Goal: Information Seeking & Learning: Learn about a topic

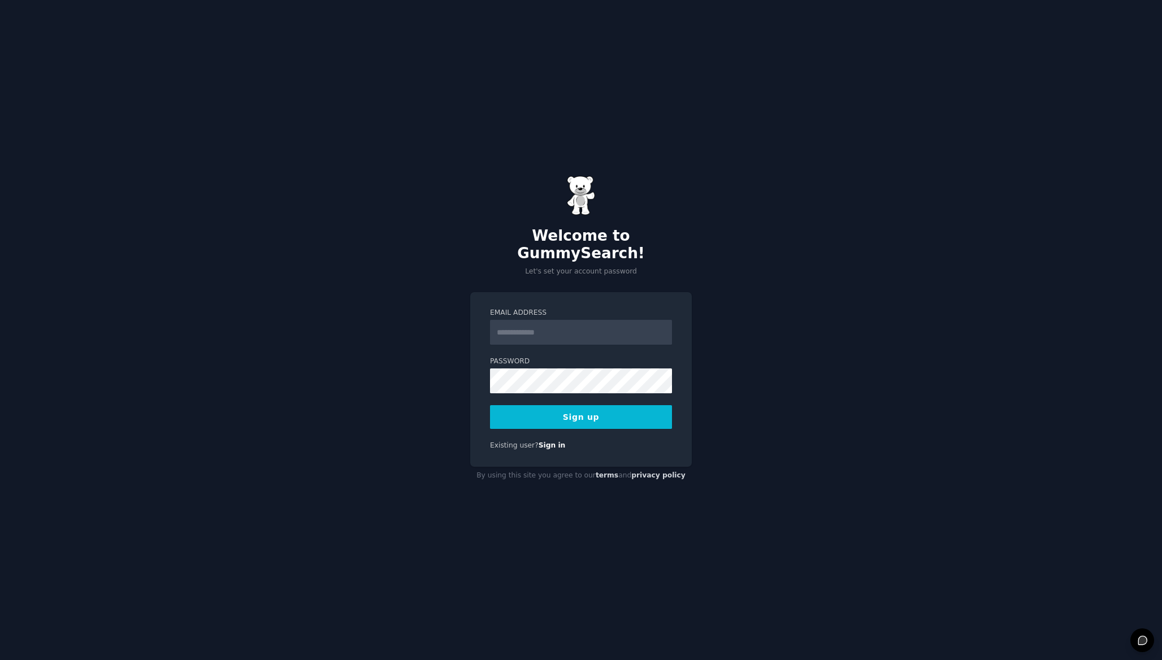
click at [507, 322] on input "Email Address" at bounding box center [581, 332] width 182 height 25
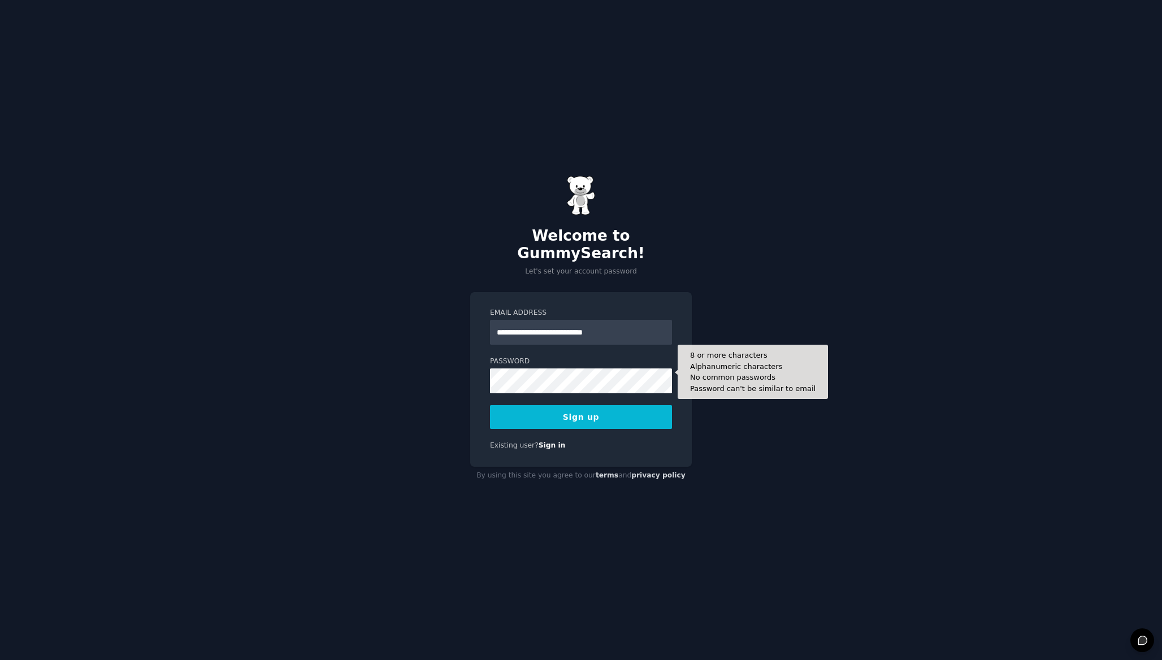
type input "**********"
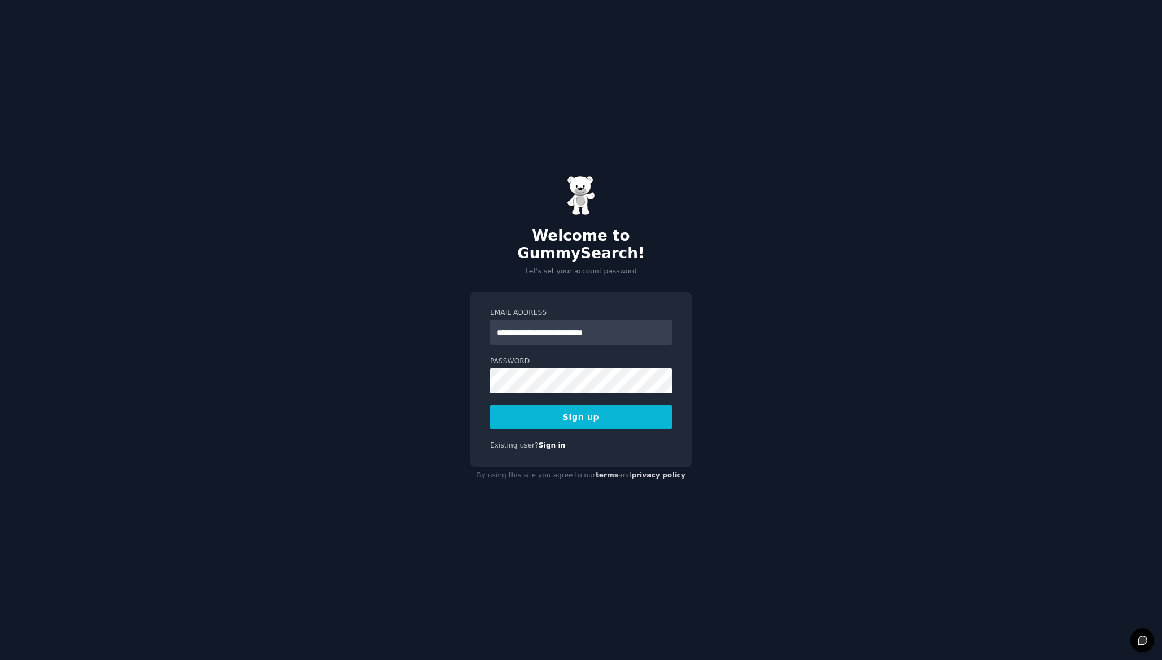
click at [585, 412] on button "Sign up" at bounding box center [581, 417] width 182 height 24
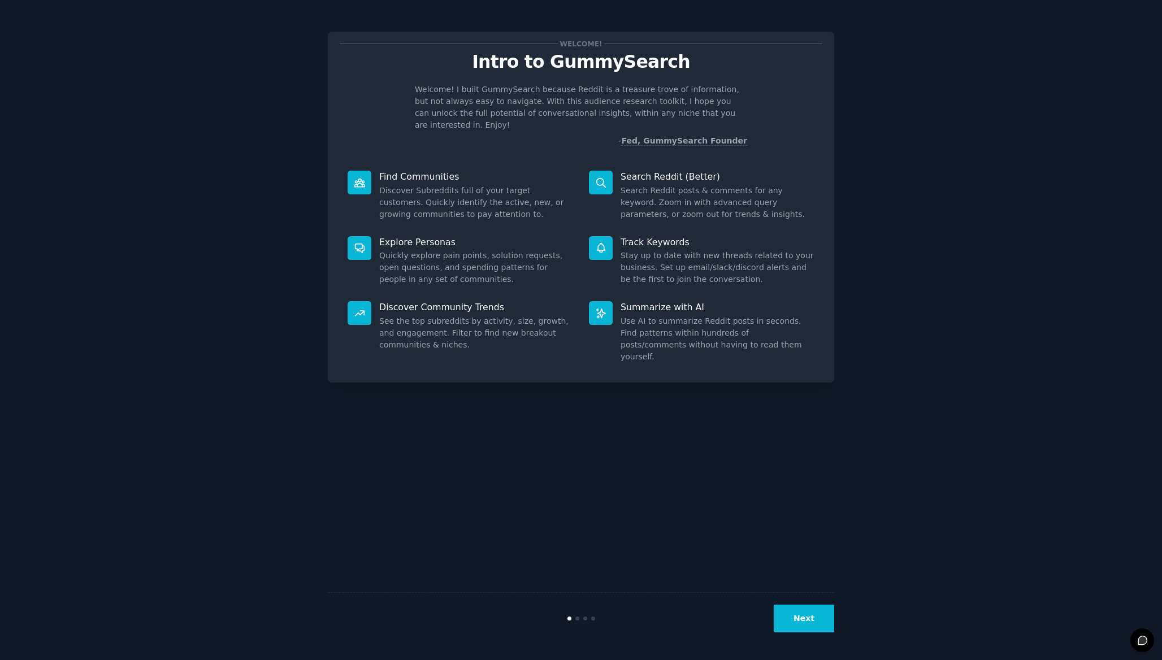
click at [813, 616] on button "Next" at bounding box center [804, 619] width 60 height 28
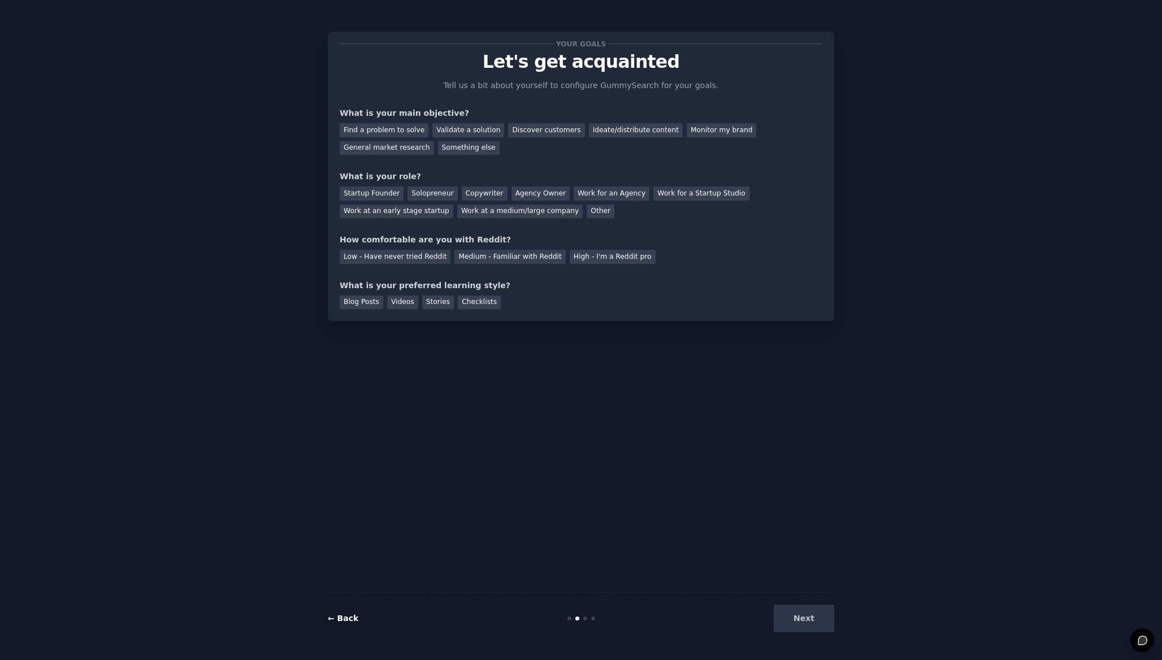
click at [349, 621] on link "← Back" at bounding box center [343, 618] width 31 height 9
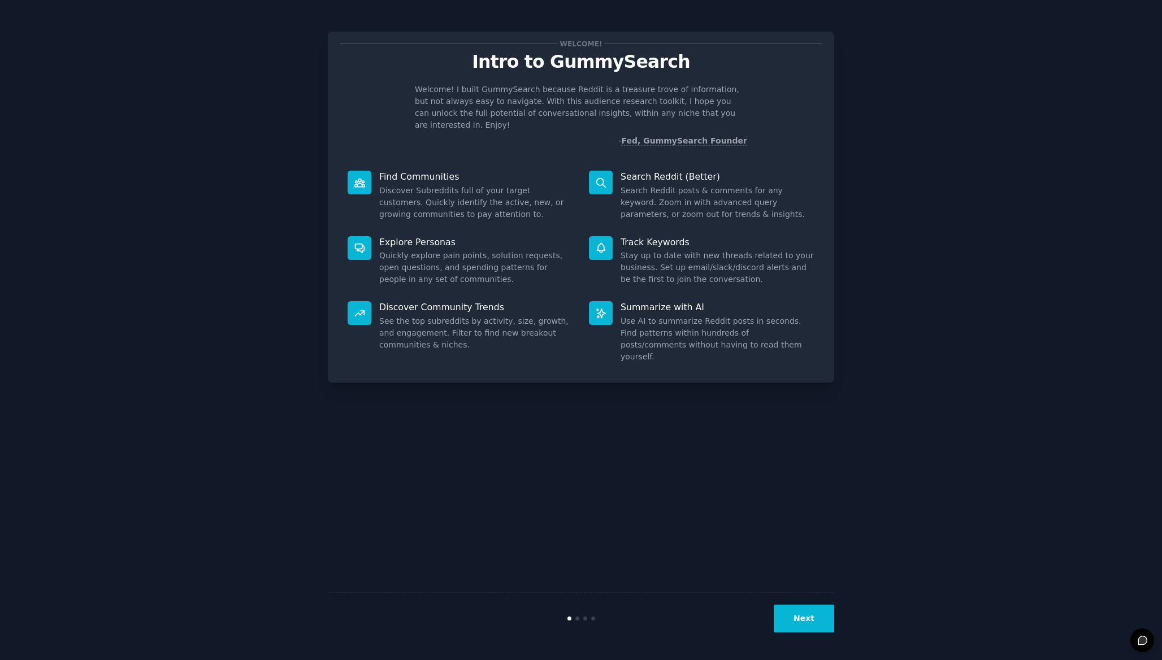
click at [798, 620] on button "Next" at bounding box center [804, 619] width 60 height 28
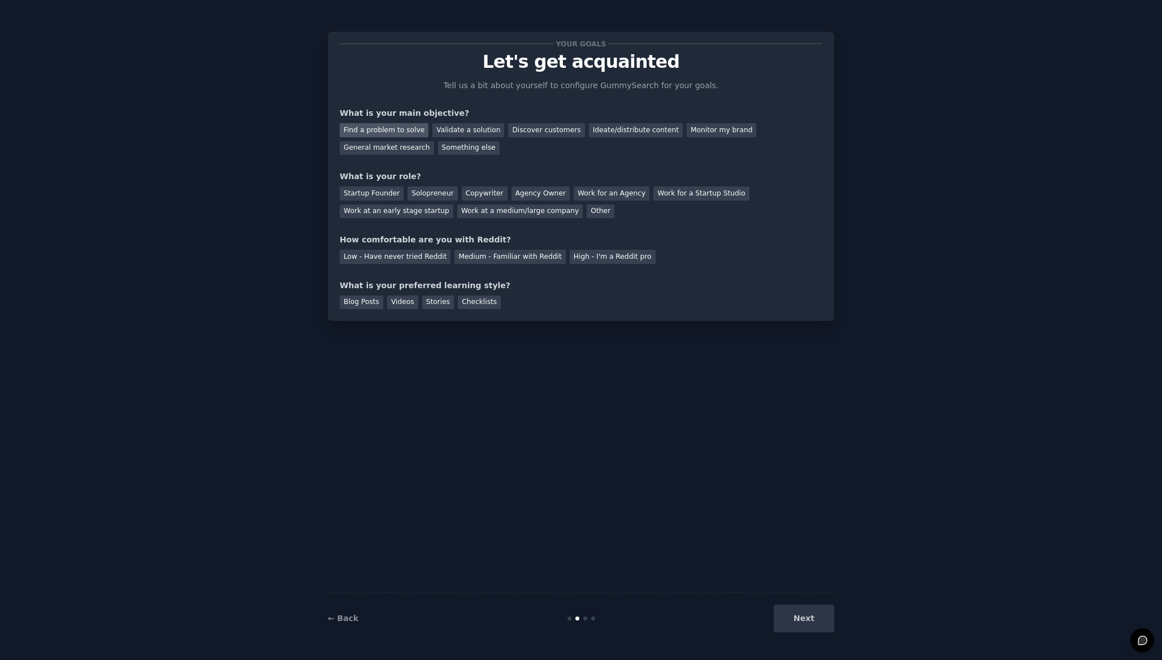
click at [396, 131] on div "Find a problem to solve" at bounding box center [384, 130] width 89 height 14
click at [448, 129] on div "Validate a solution" at bounding box center [468, 130] width 72 height 14
click at [388, 127] on div "Find a problem to solve" at bounding box center [384, 130] width 89 height 14
click at [366, 193] on div "Startup Founder" at bounding box center [372, 193] width 64 height 14
click at [385, 254] on div "Low - Have never tried Reddit" at bounding box center [395, 257] width 111 height 14
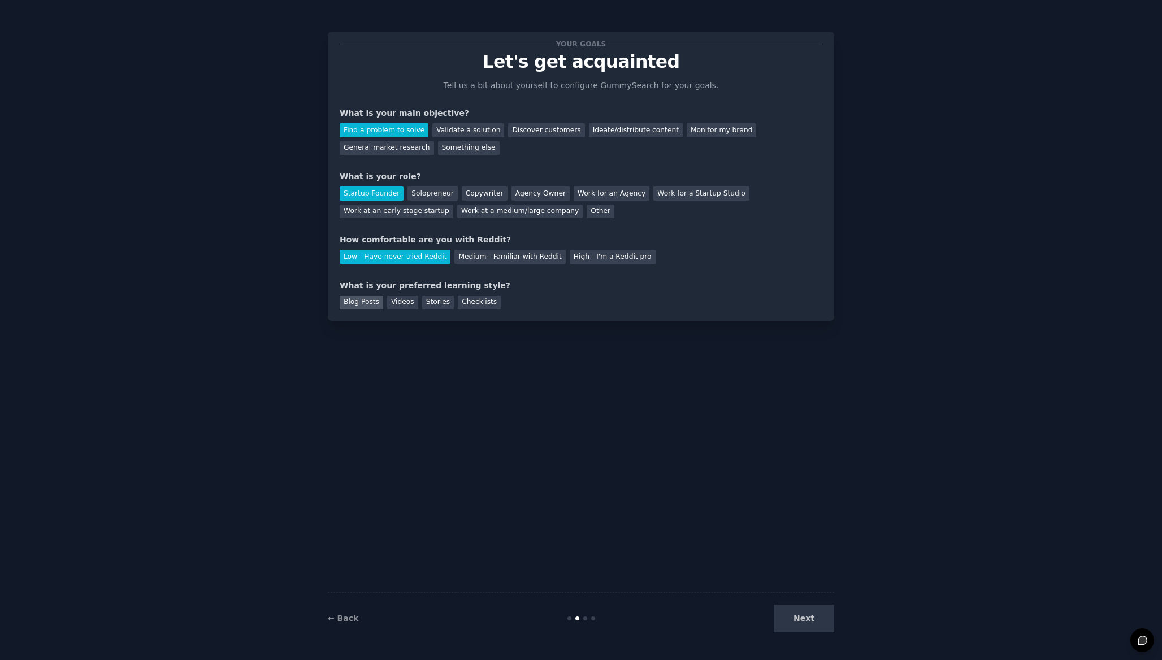
click at [362, 304] on div "Blog Posts" at bounding box center [362, 303] width 44 height 14
click at [806, 619] on button "Next" at bounding box center [804, 619] width 60 height 28
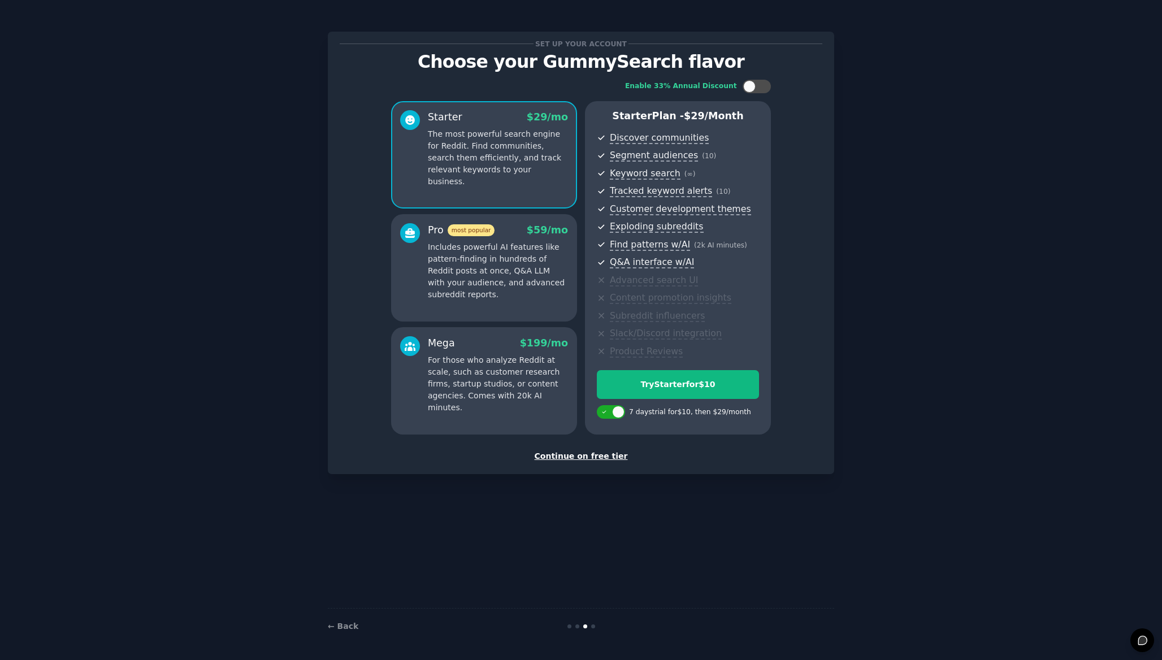
click at [594, 454] on div "Continue on free tier" at bounding box center [581, 456] width 483 height 12
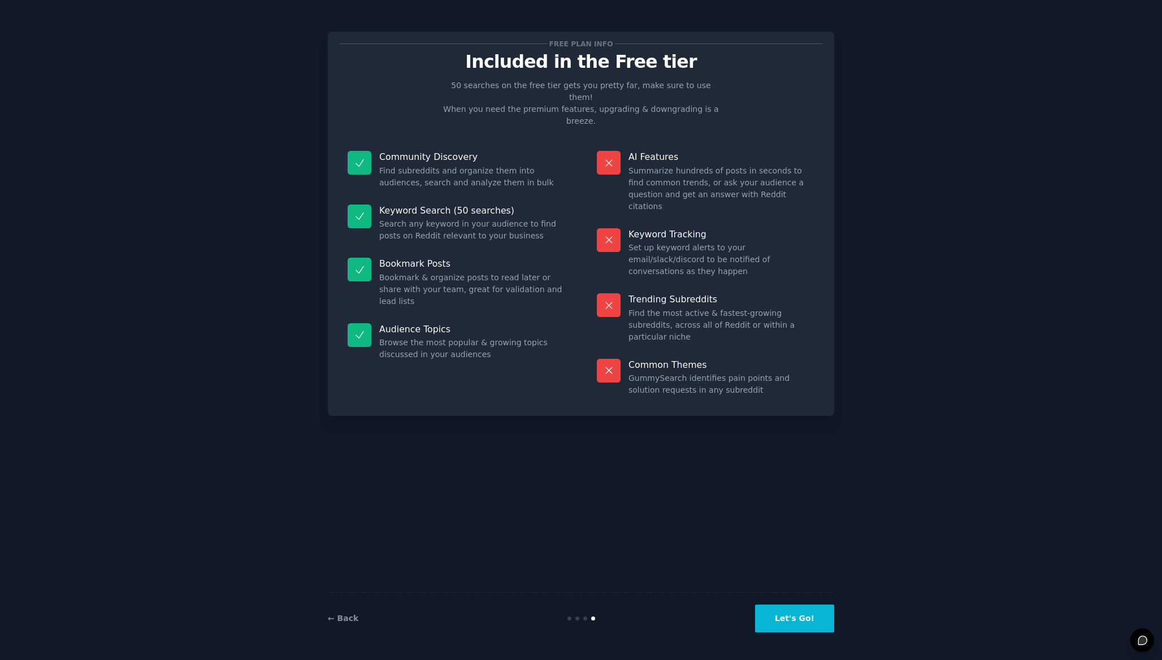
click at [798, 619] on button "Let's Go!" at bounding box center [794, 619] width 79 height 28
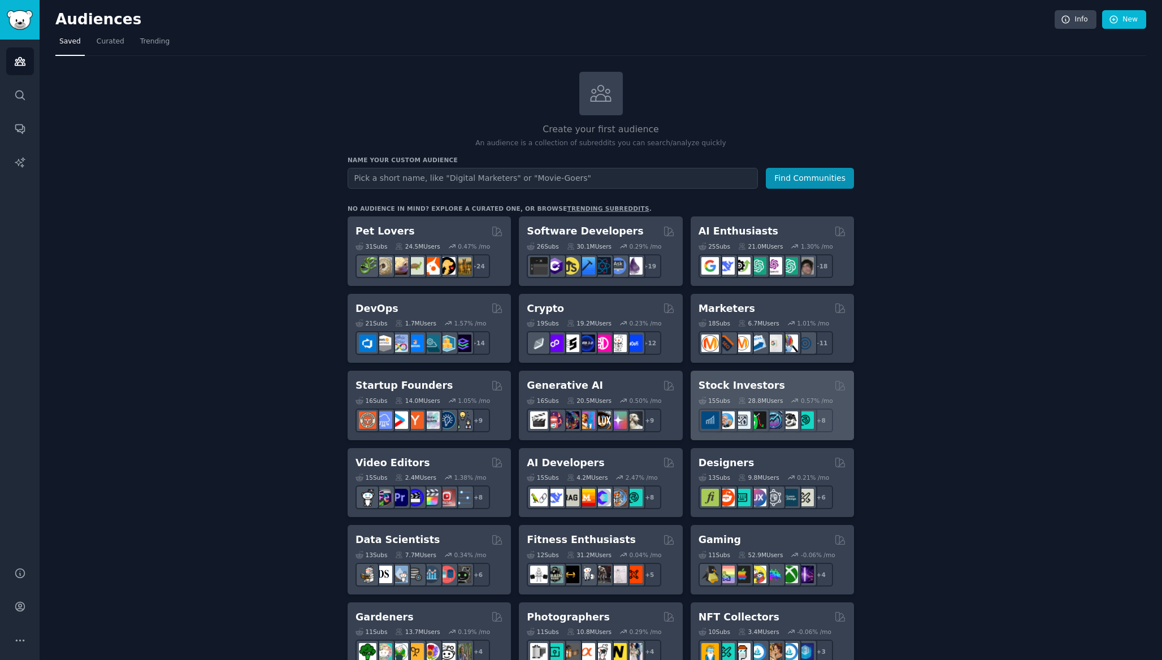
click at [735, 385] on h2 "Stock Investors" at bounding box center [741, 386] width 86 height 14
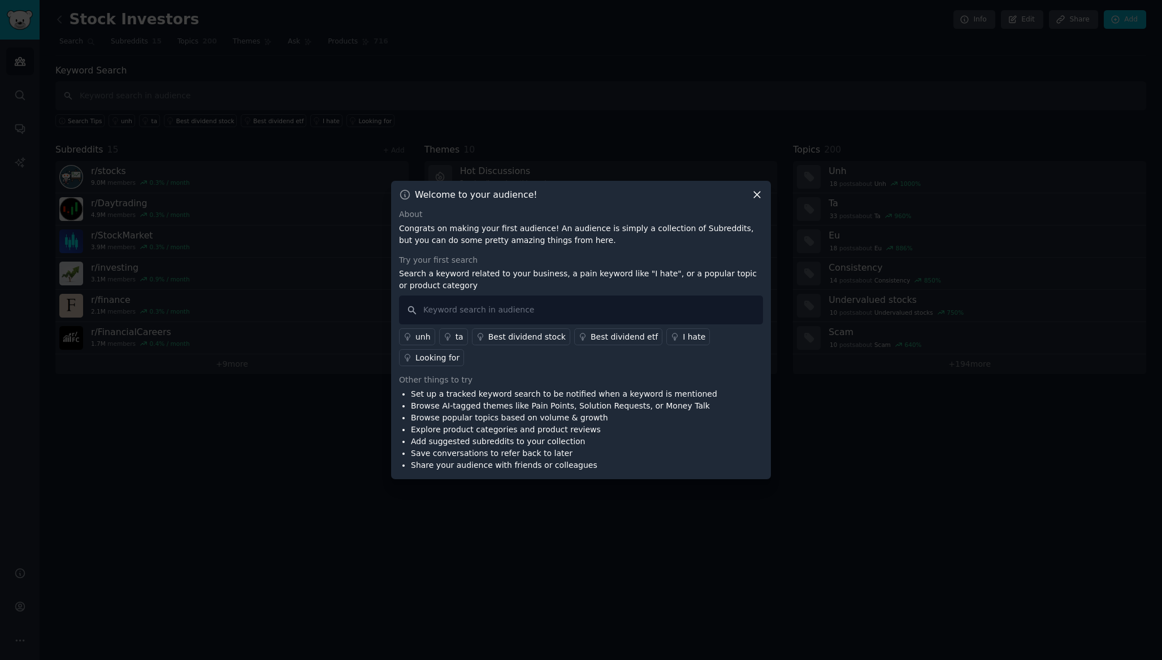
click at [759, 193] on icon at bounding box center [757, 195] width 6 height 6
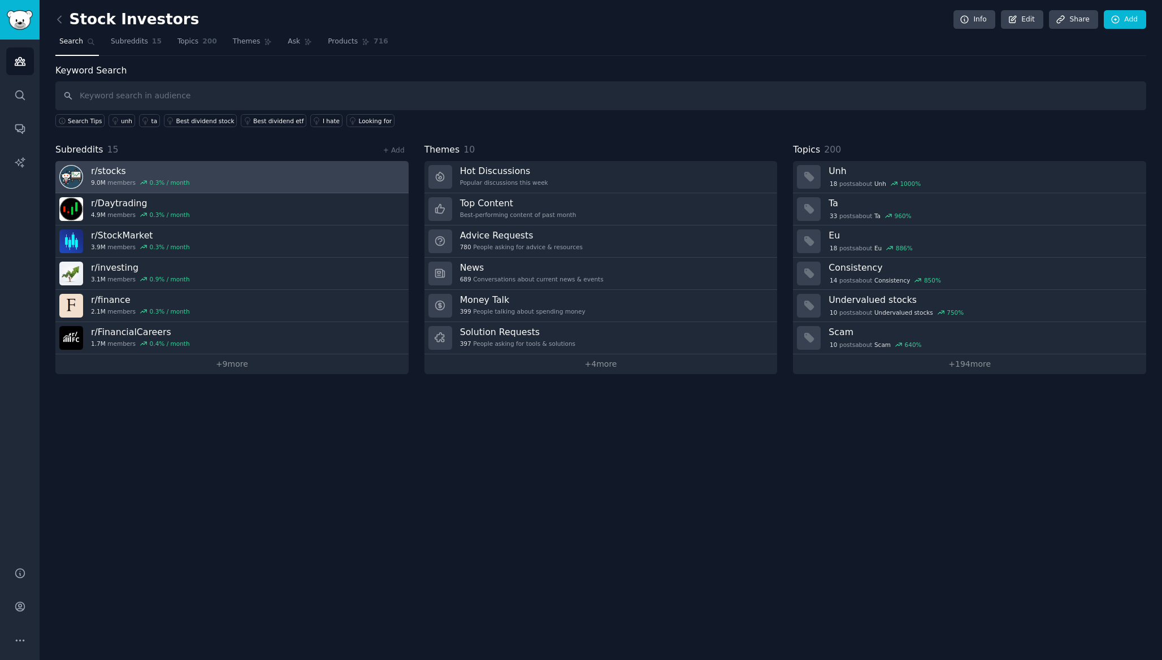
click at [131, 173] on h3 "r/ stocks" at bounding box center [140, 171] width 99 height 12
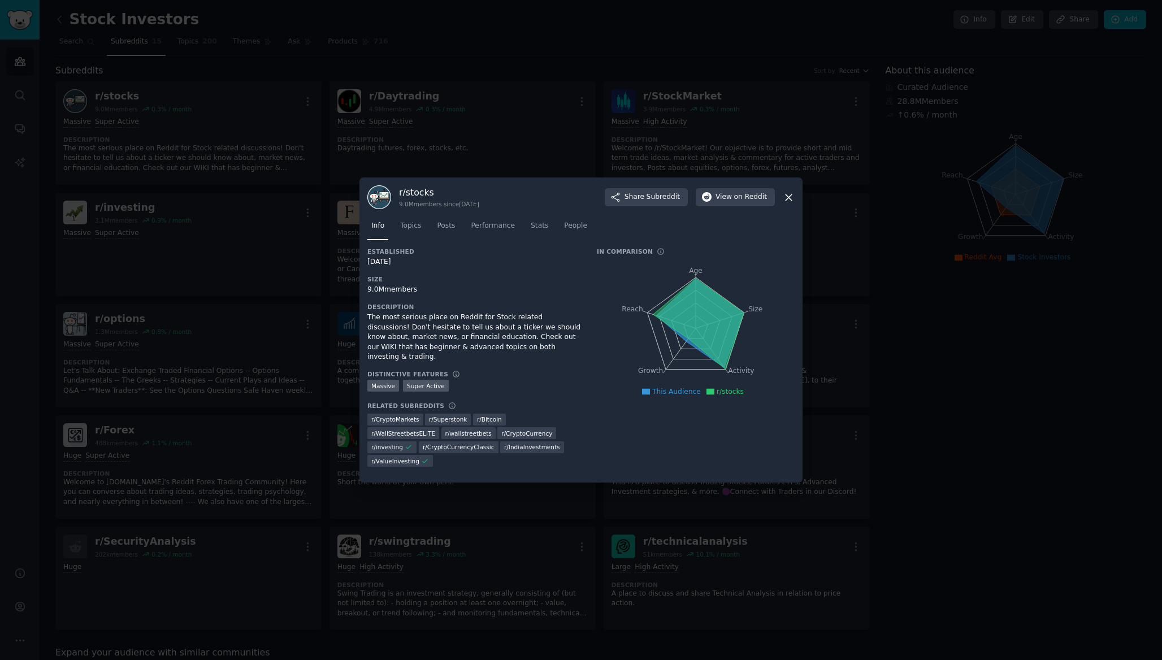
click at [788, 198] on icon at bounding box center [788, 197] width 6 height 6
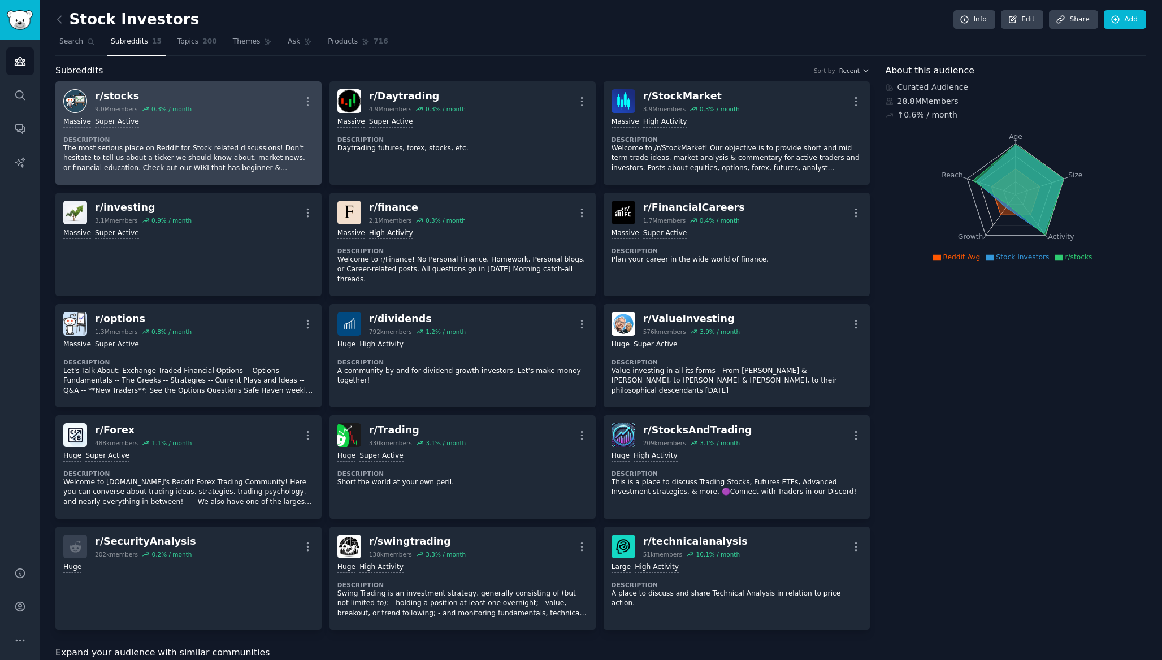
click at [262, 108] on div "r/ stocks 9.0M members 0.3 % / month More" at bounding box center [188, 101] width 250 height 24
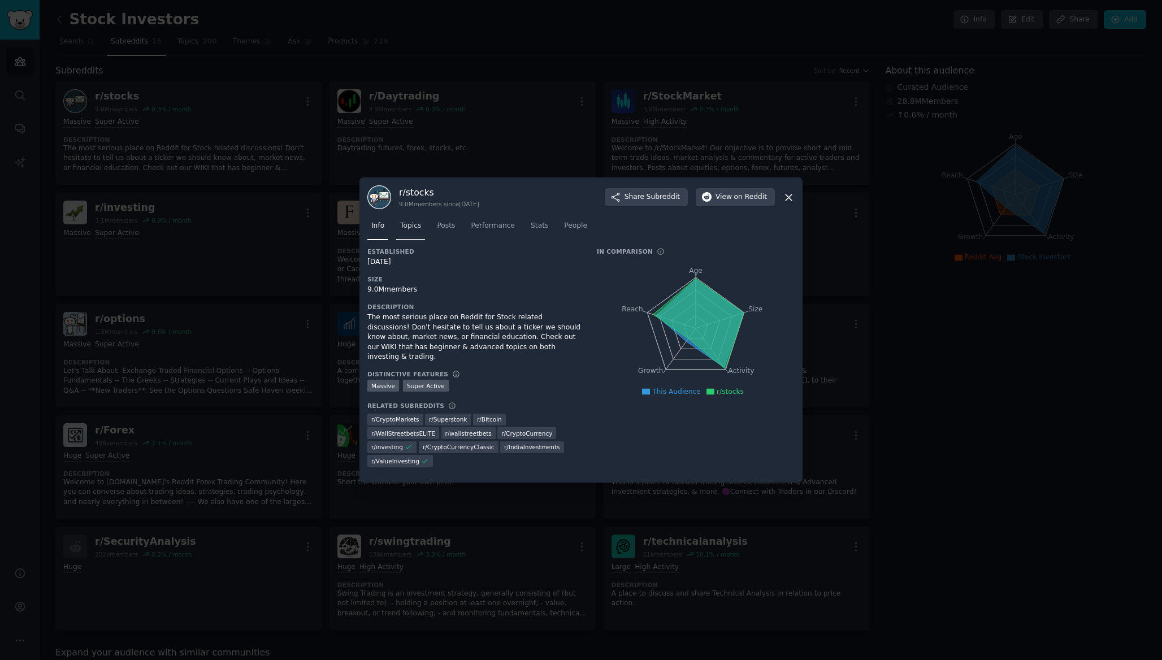
click at [405, 226] on span "Topics" at bounding box center [410, 226] width 21 height 10
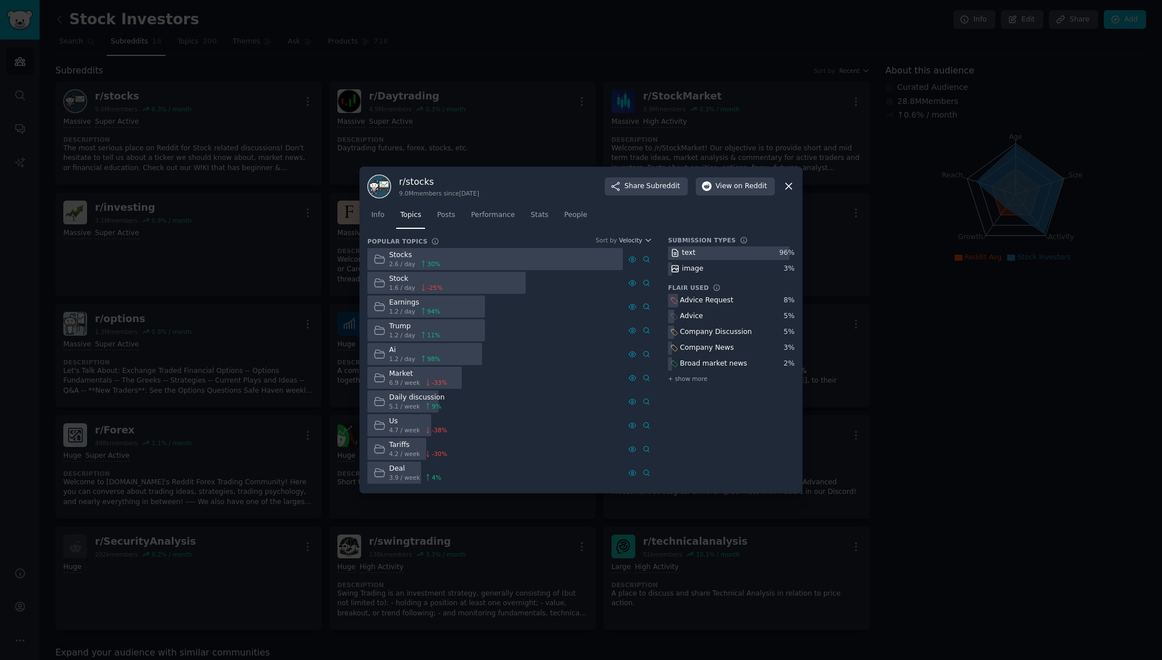
click at [791, 185] on icon at bounding box center [789, 186] width 12 height 12
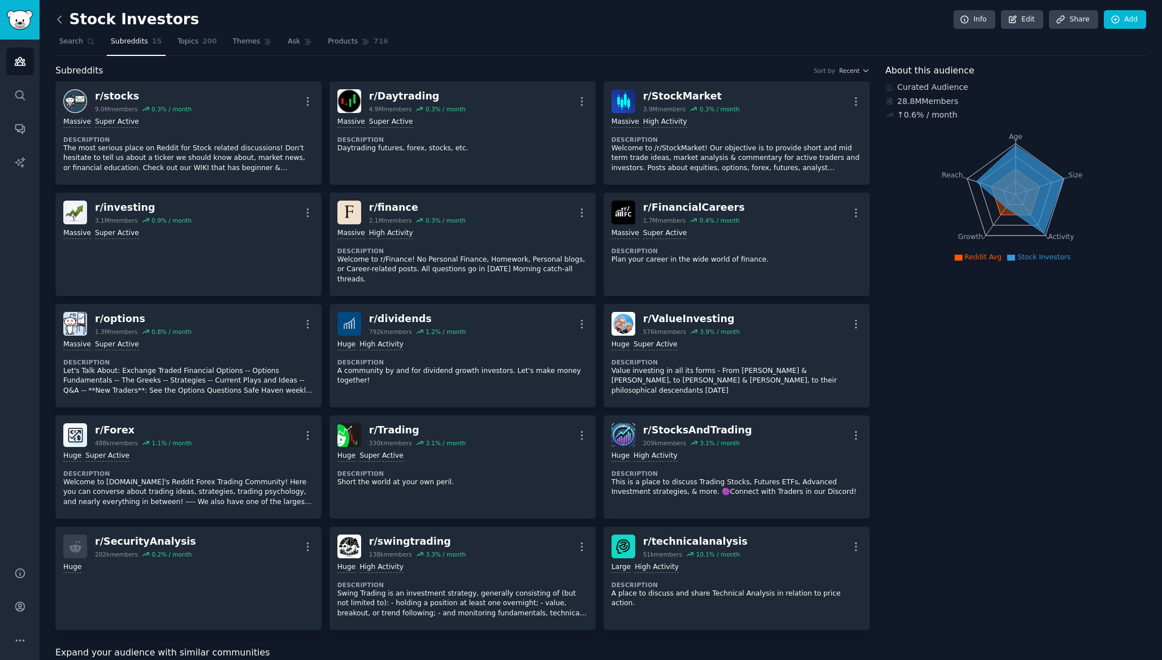
click at [59, 19] on icon at bounding box center [60, 20] width 12 height 12
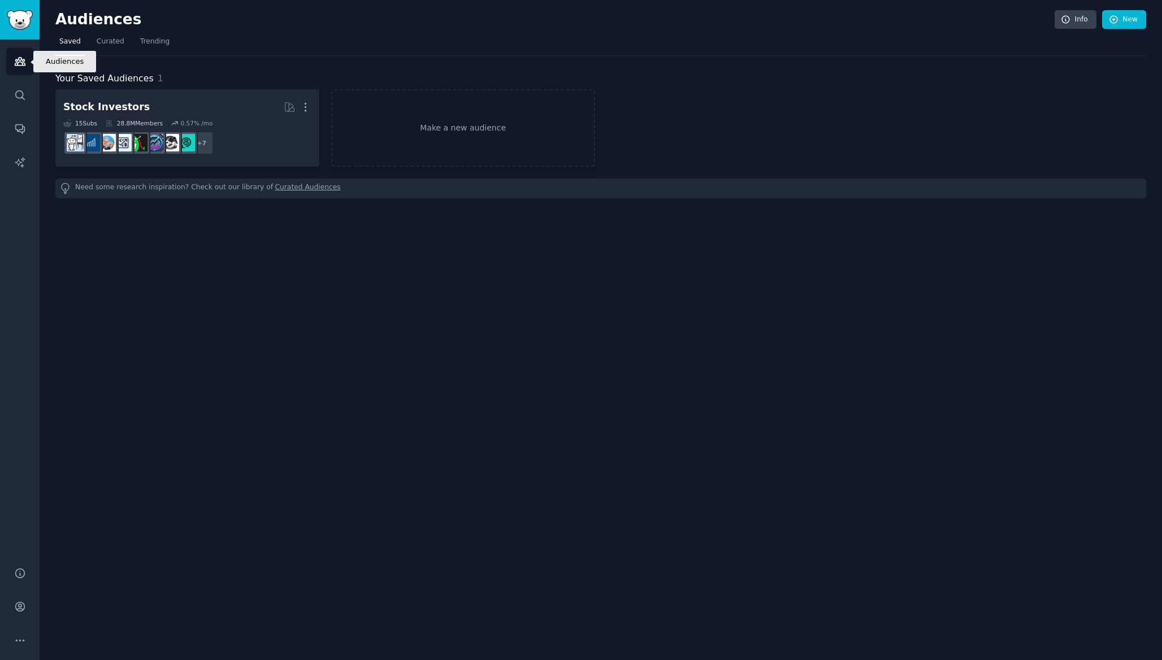
click at [23, 62] on icon "Sidebar" at bounding box center [20, 61] width 12 height 12
click at [18, 18] on img "Sidebar" at bounding box center [20, 20] width 26 height 20
click at [216, 274] on div "Audiences Info New Saved Curated Trending Your Saved Audiences 1 Stock Investor…" at bounding box center [601, 330] width 1122 height 660
click at [24, 95] on icon "Sidebar" at bounding box center [20, 95] width 12 height 12
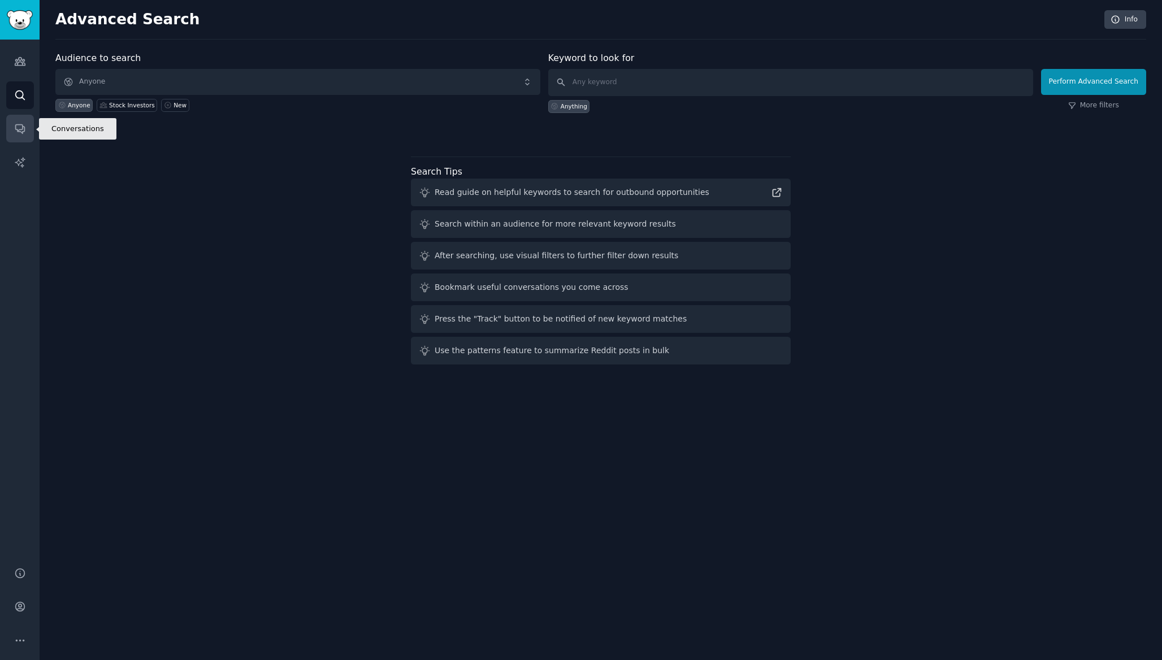
click at [18, 118] on link "Conversations" at bounding box center [20, 129] width 28 height 28
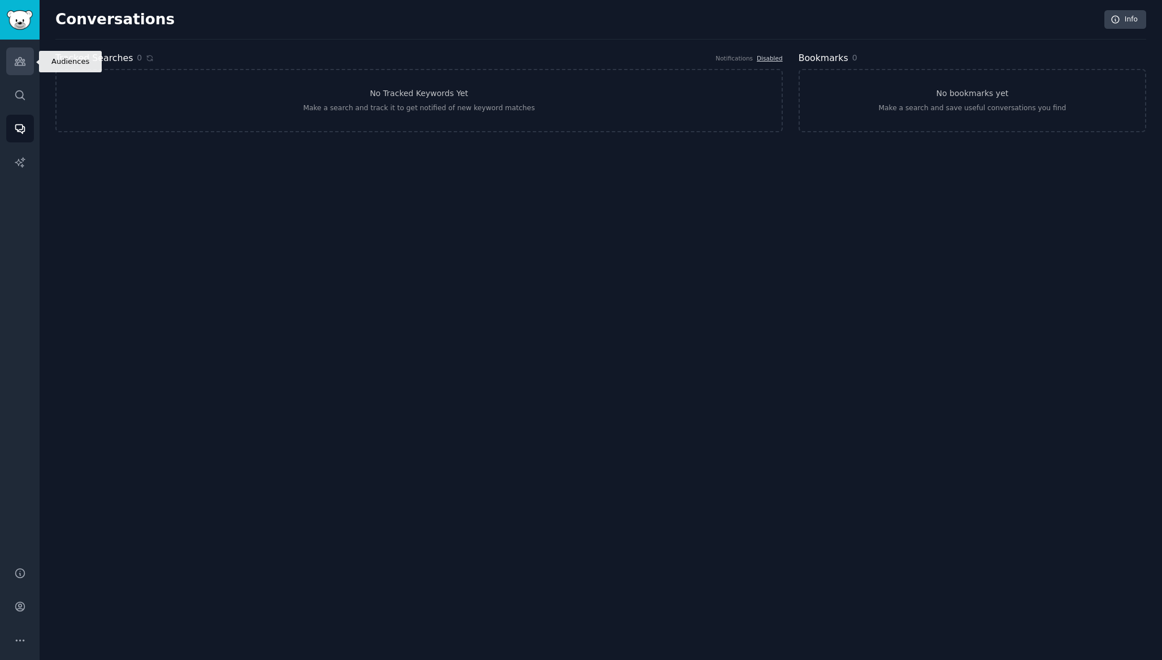
click at [19, 62] on icon "Sidebar" at bounding box center [20, 62] width 10 height 8
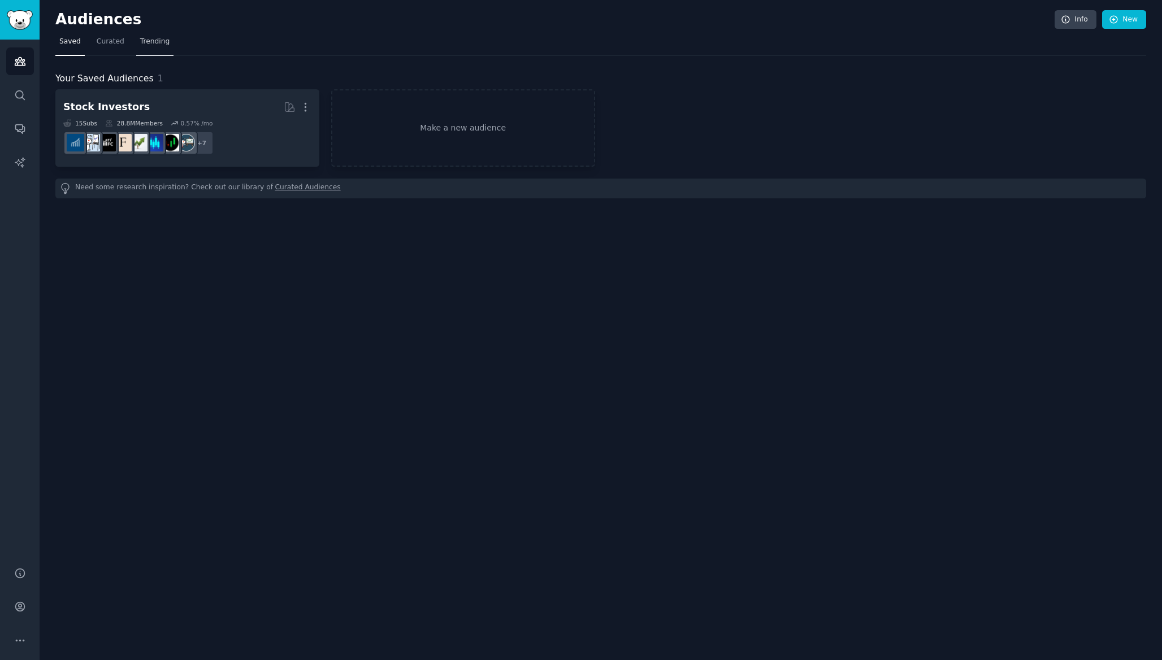
click at [151, 39] on span "Trending" at bounding box center [154, 42] width 29 height 10
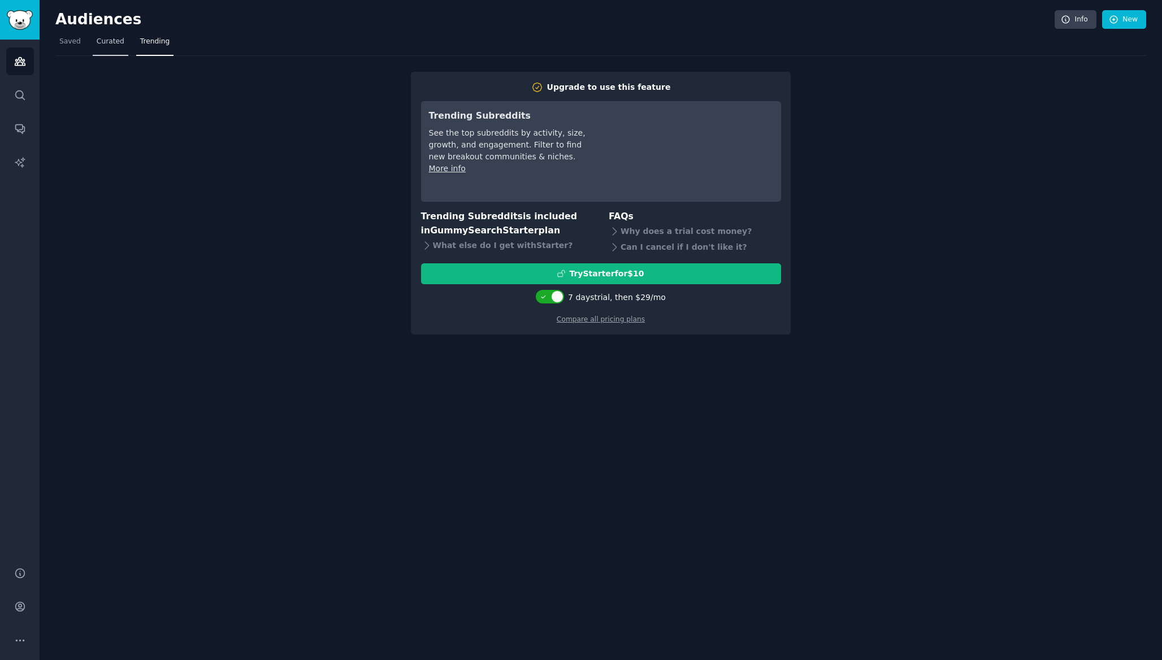
click at [107, 37] on span "Curated" at bounding box center [111, 42] width 28 height 10
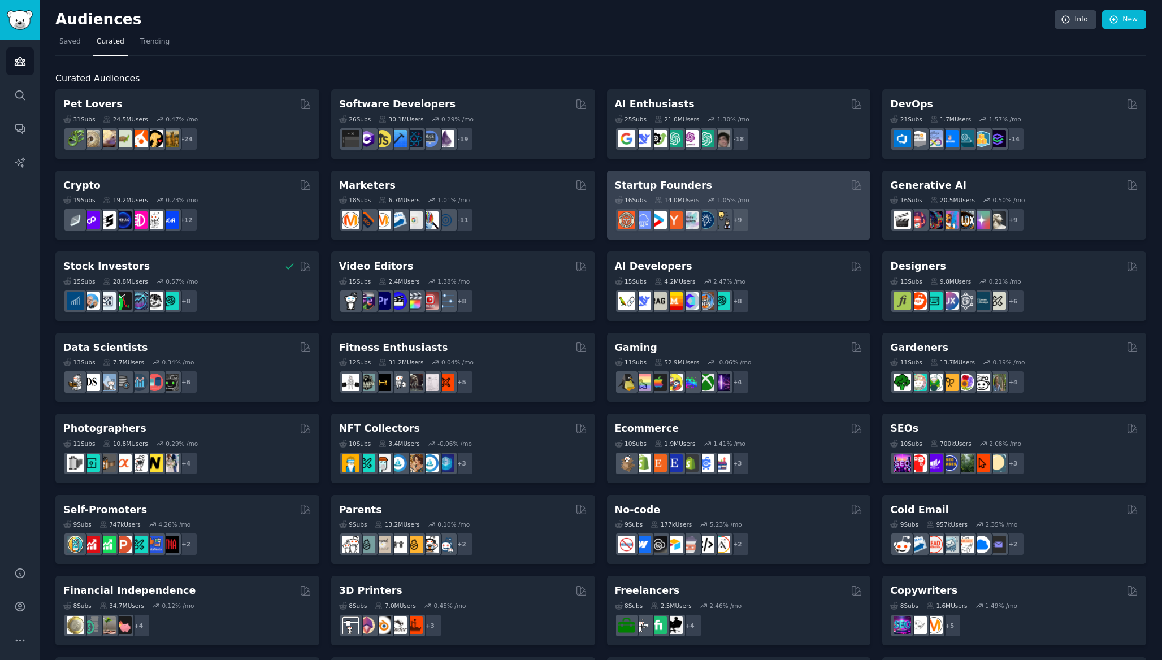
click at [711, 190] on div "Startup Founders" at bounding box center [739, 186] width 248 height 14
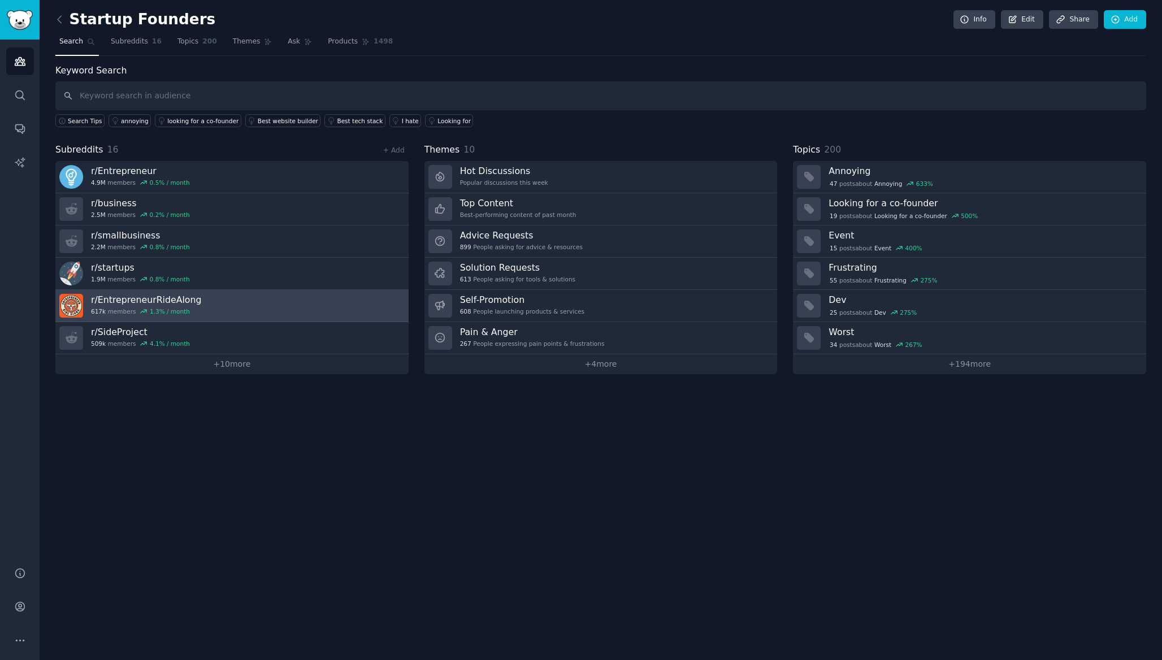
click at [232, 307] on link "r/ EntrepreneurRideAlong 617k members 1.3 % / month" at bounding box center [231, 306] width 353 height 32
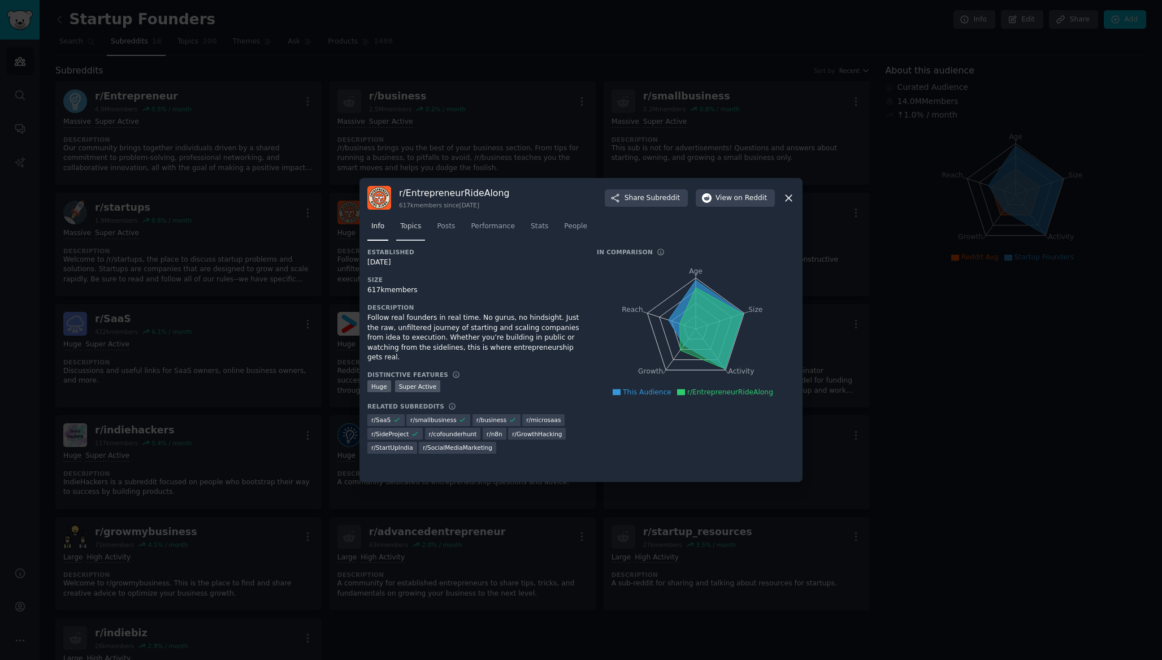
click at [411, 225] on span "Topics" at bounding box center [410, 227] width 21 height 10
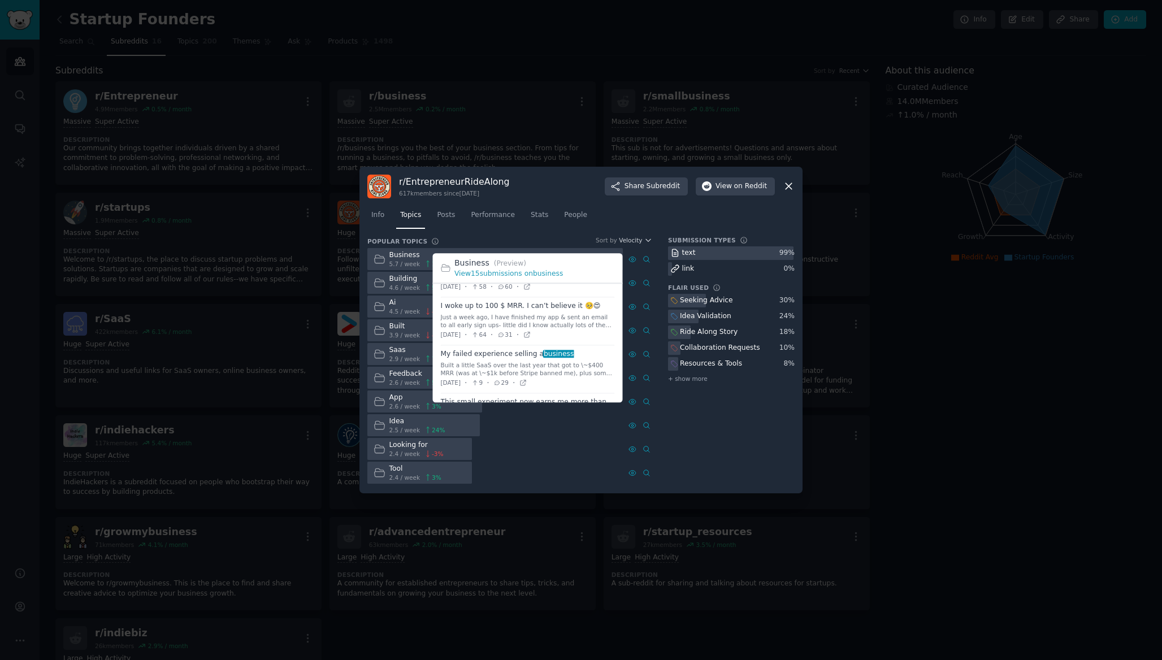
scroll to position [90, 0]
click at [514, 306] on span at bounding box center [528, 319] width 174 height 47
drag, startPoint x: 441, startPoint y: 313, endPoint x: 543, endPoint y: 312, distance: 102.3
click at [544, 312] on span at bounding box center [528, 327] width 174 height 47
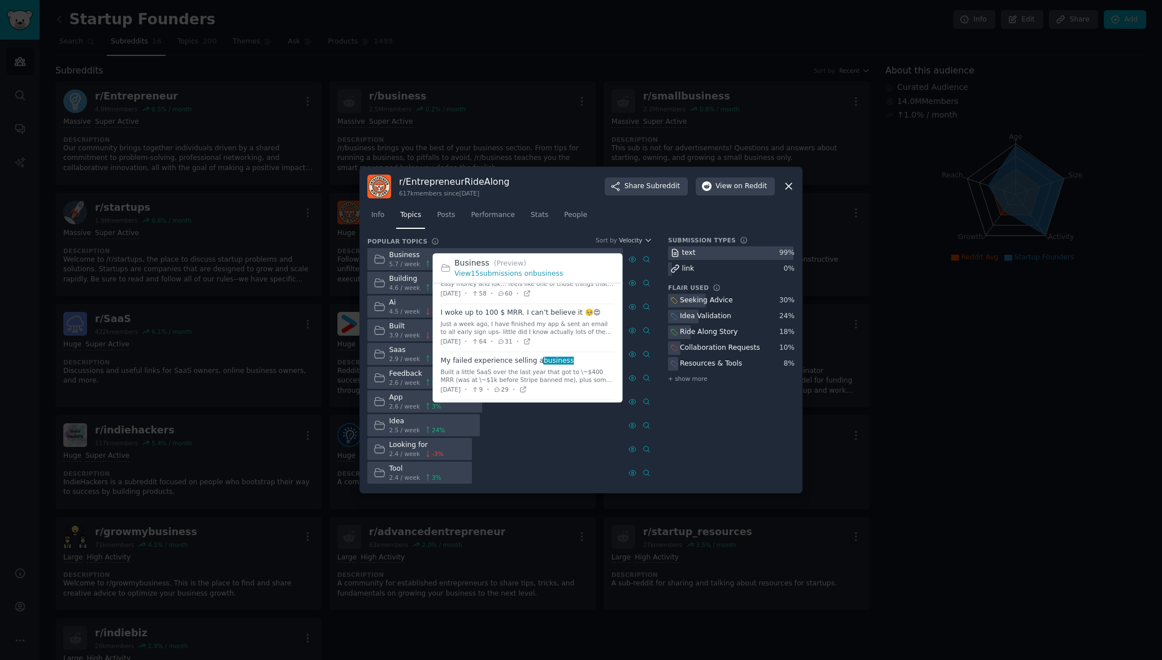
drag, startPoint x: 574, startPoint y: 312, endPoint x: 437, endPoint y: 312, distance: 136.2
click at [437, 312] on ul "Boring business , big money [removed] [DATE] · 190 · 101 · Anyone actually star…" at bounding box center [528, 436] width 190 height 468
click at [488, 274] on link "View 15 submissions on business" at bounding box center [508, 274] width 108 height 8
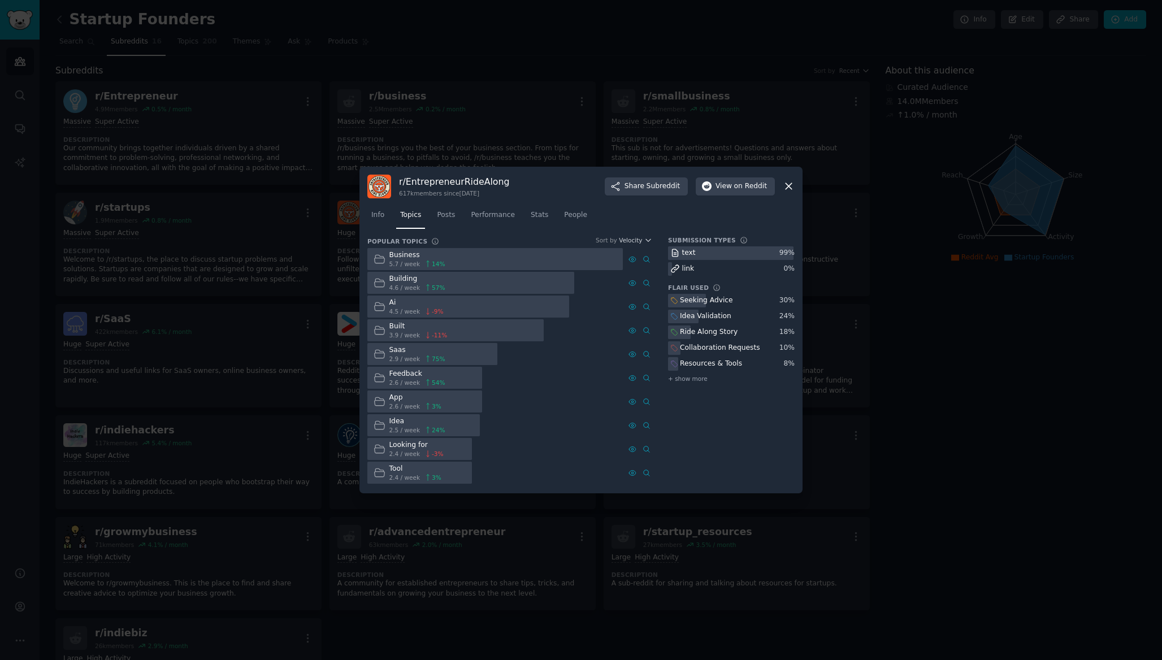
click at [427, 262] on icon at bounding box center [428, 264] width 8 height 8
click at [645, 257] on icon at bounding box center [646, 259] width 8 height 8
click at [792, 189] on icon at bounding box center [789, 186] width 12 height 12
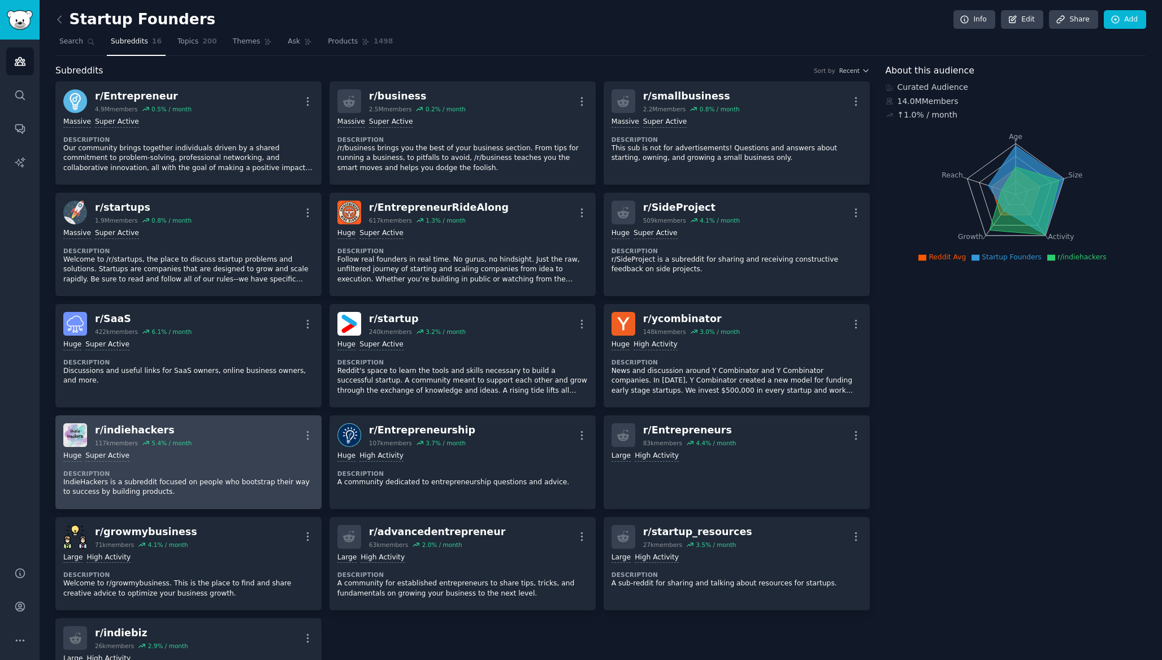
click at [190, 428] on div "r/ indiehackers 117k members 5.4 % / month More" at bounding box center [188, 435] width 250 height 24
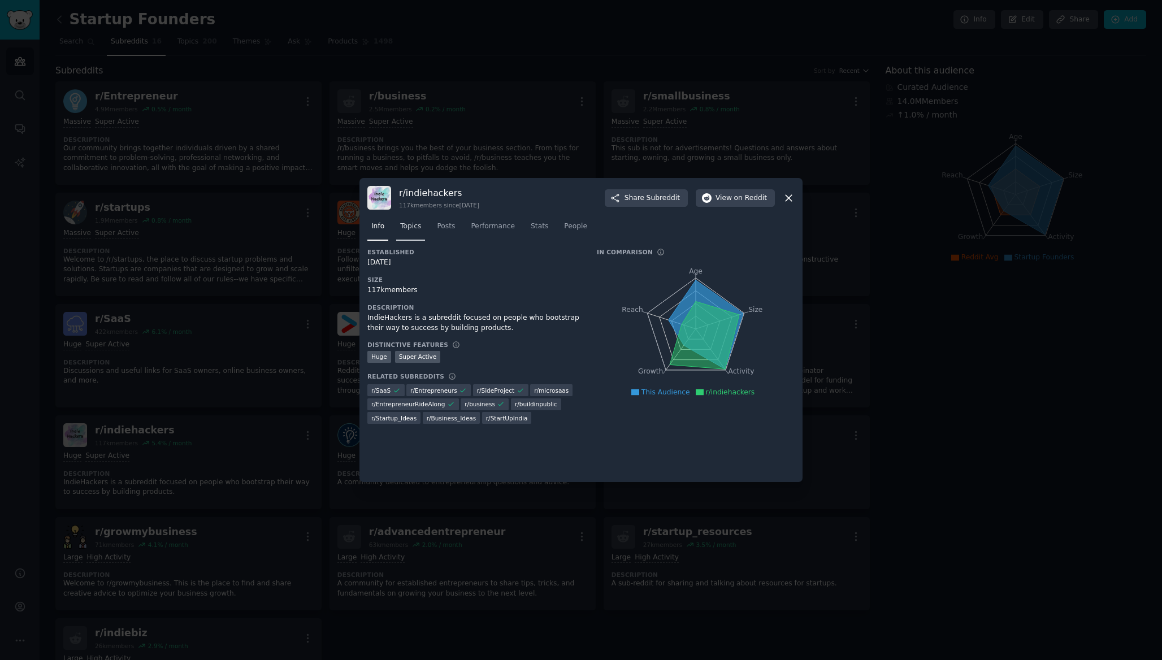
click at [409, 225] on span "Topics" at bounding box center [410, 227] width 21 height 10
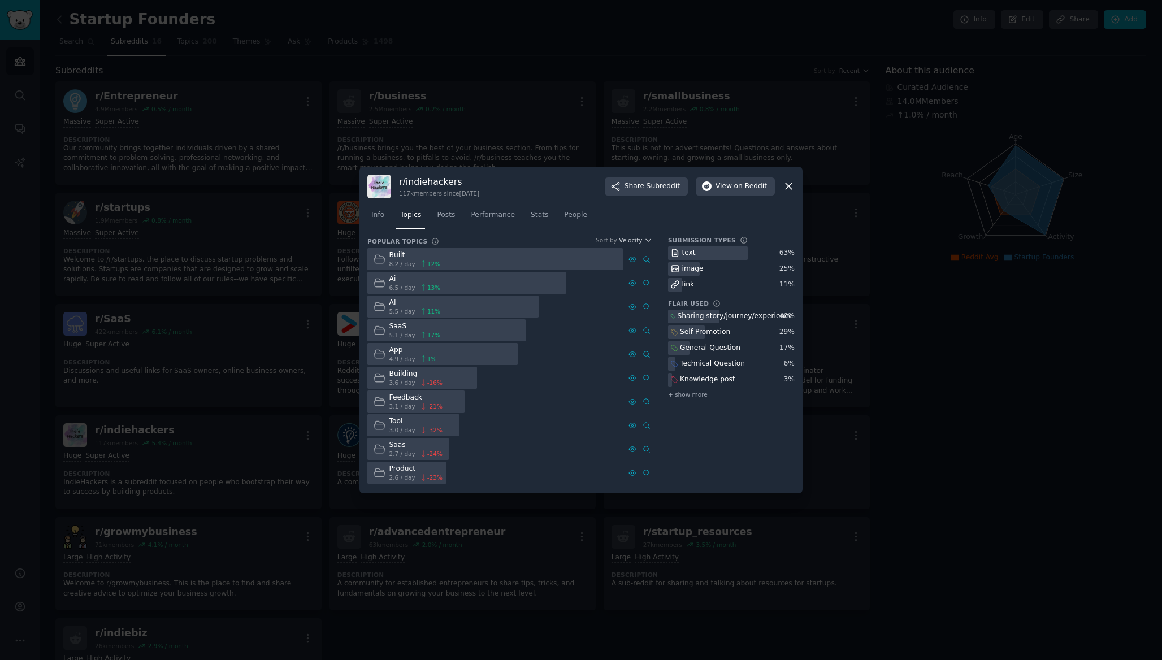
click at [395, 259] on div "Built" at bounding box center [414, 255] width 51 height 10
click at [378, 259] on icon at bounding box center [380, 259] width 12 height 12
click at [427, 264] on span "12 %" at bounding box center [433, 264] width 13 height 8
click at [392, 255] on div "Built" at bounding box center [414, 255] width 51 height 10
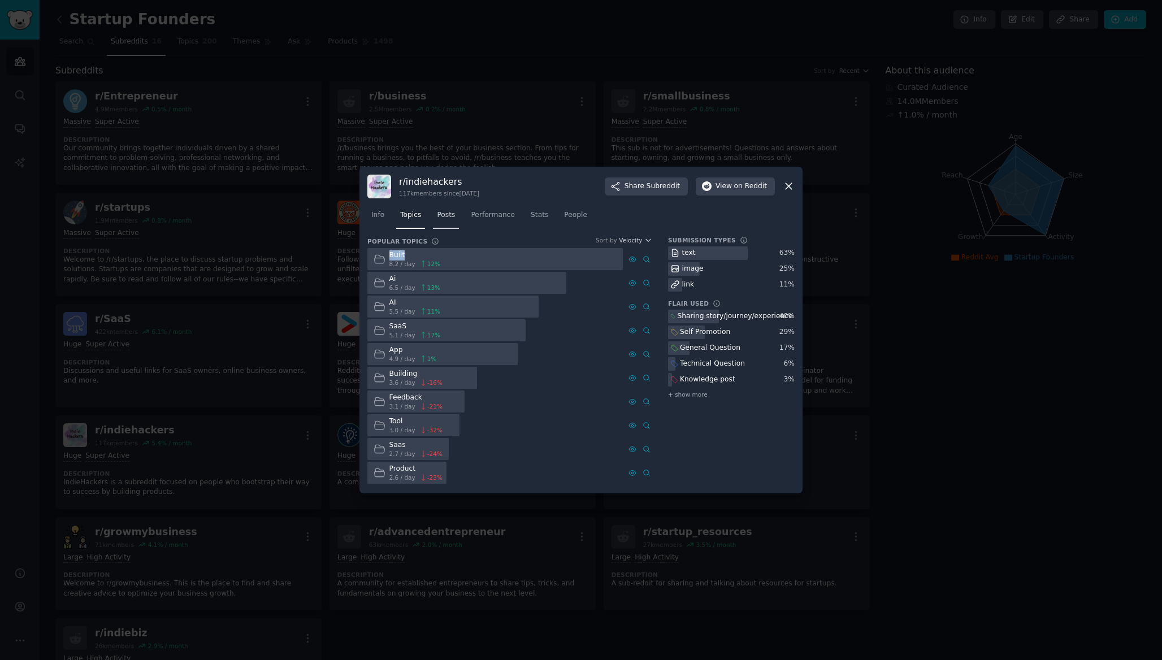
click at [445, 215] on span "Posts" at bounding box center [446, 215] width 18 height 10
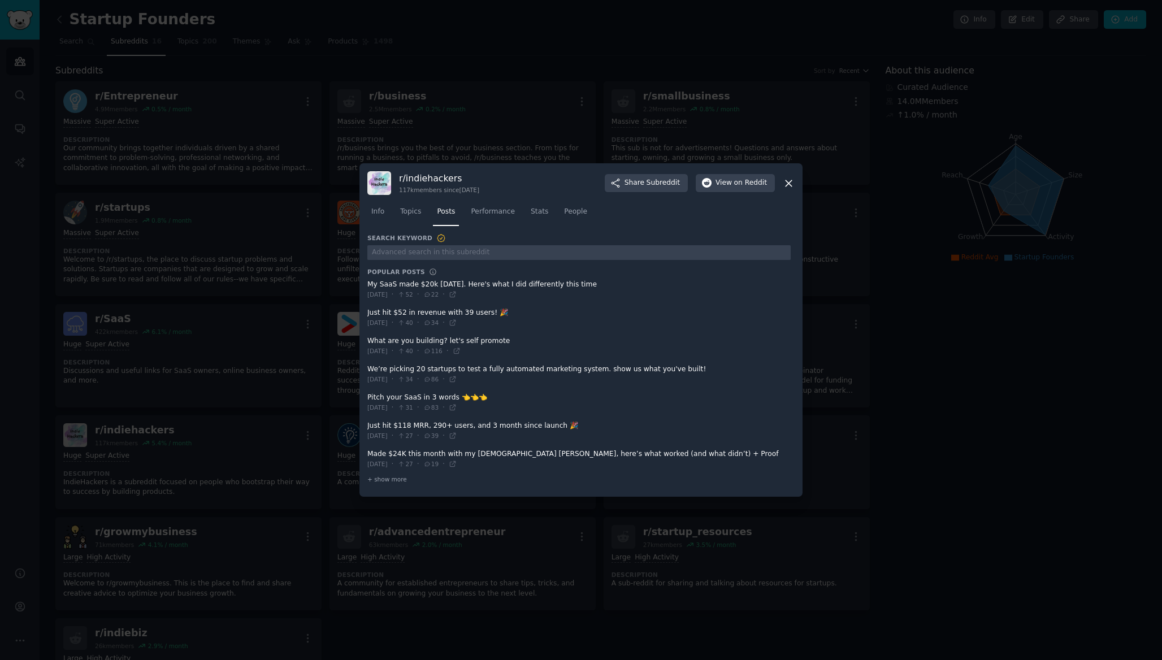
drag, startPoint x: 368, startPoint y: 284, endPoint x: 531, endPoint y: 280, distance: 162.8
click at [531, 280] on span at bounding box center [578, 290] width 423 height 28
click at [509, 214] on span "Performance" at bounding box center [493, 212] width 44 height 10
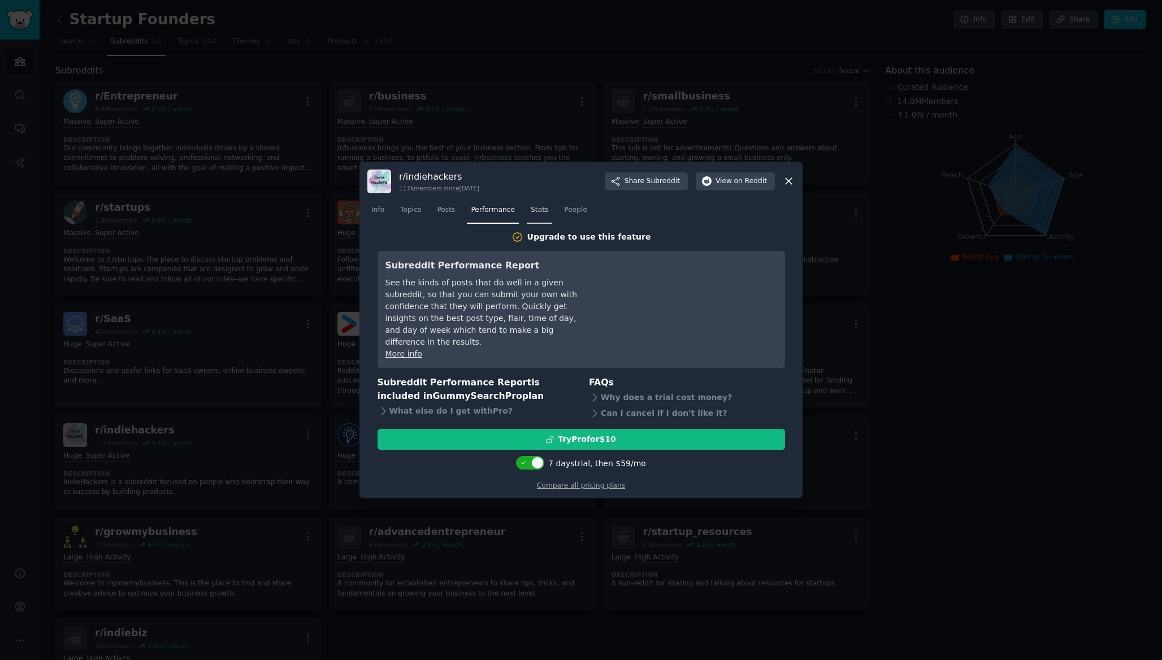
click at [539, 212] on span "Stats" at bounding box center [540, 210] width 18 height 10
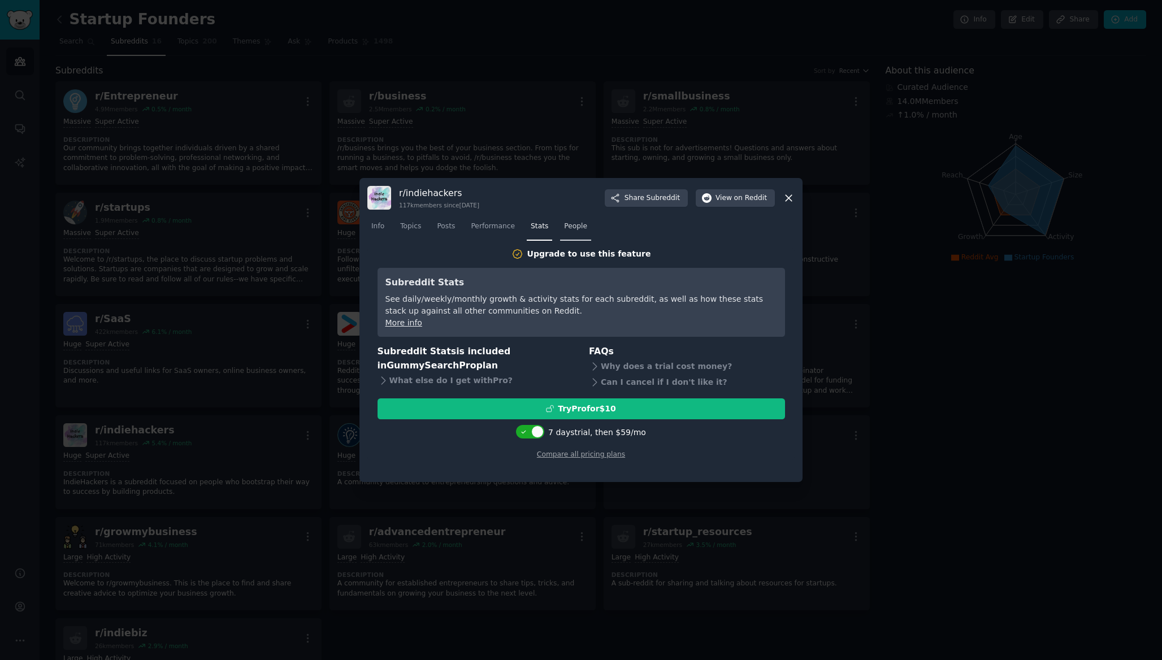
click at [575, 224] on span "People" at bounding box center [575, 227] width 23 height 10
click at [501, 225] on span "Performance" at bounding box center [493, 227] width 44 height 10
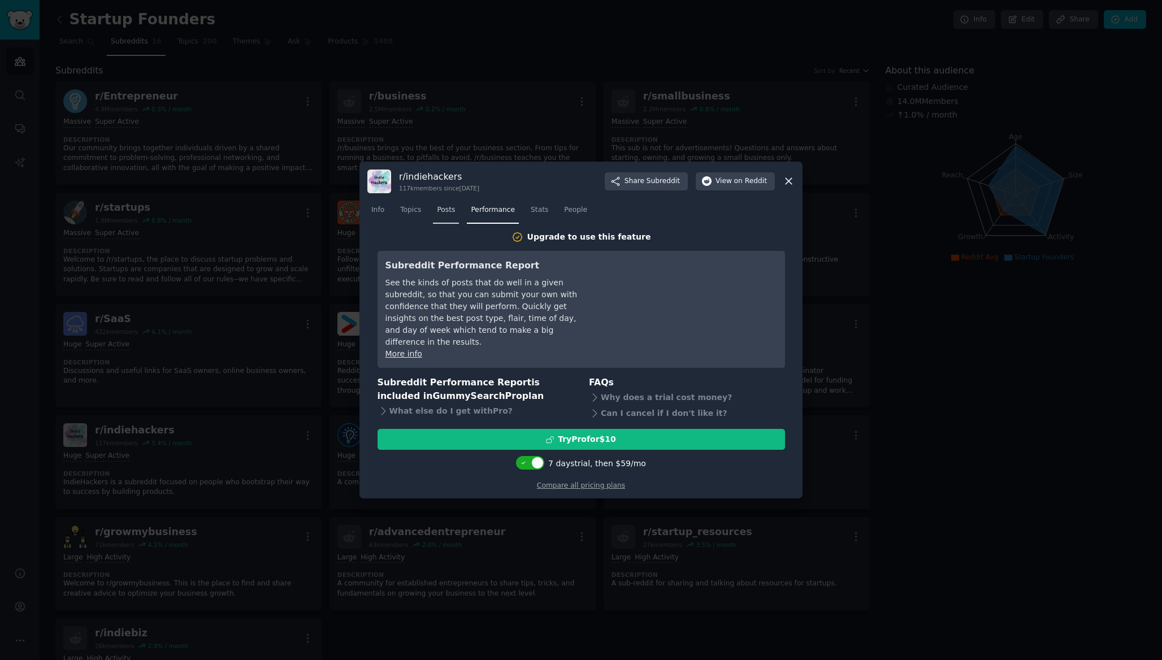
click at [444, 215] on span "Posts" at bounding box center [446, 210] width 18 height 10
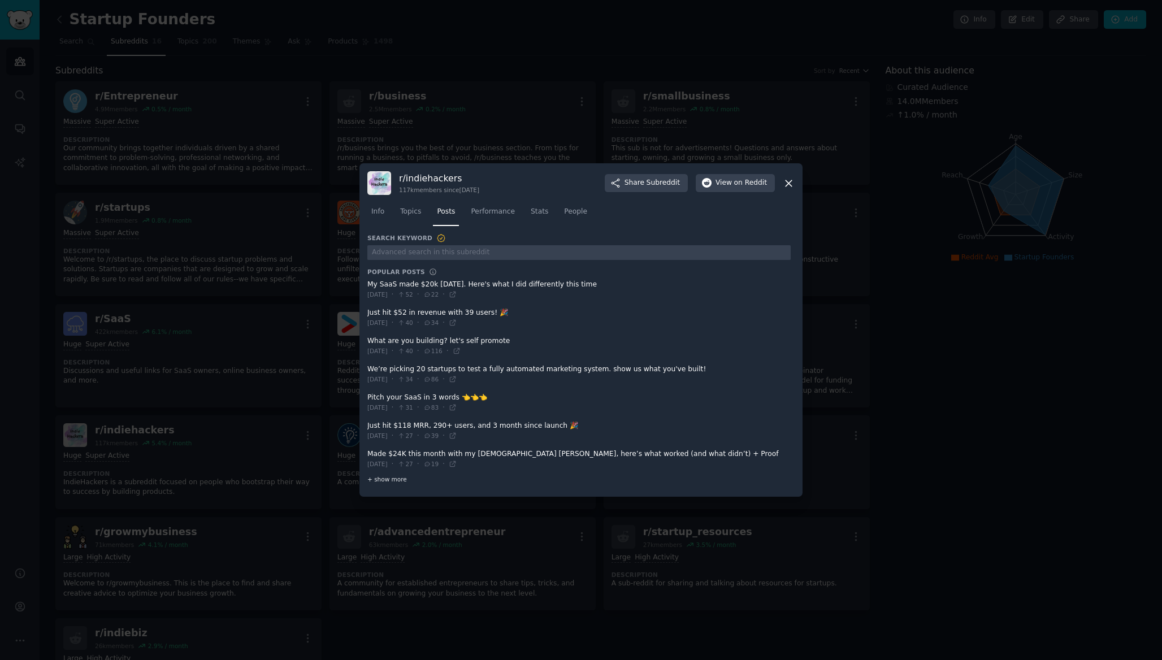
click at [387, 476] on span "+ show more" at bounding box center [387, 479] width 40 height 8
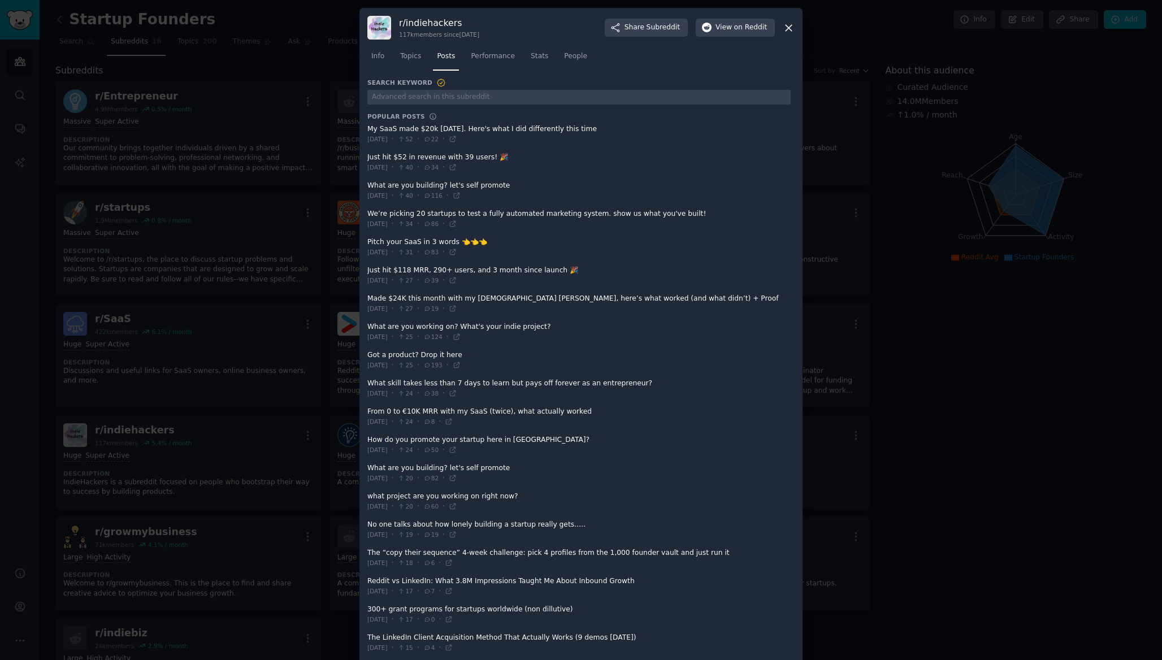
click at [452, 354] on span at bounding box center [578, 360] width 423 height 28
